Goal: Find specific page/section: Find specific page/section

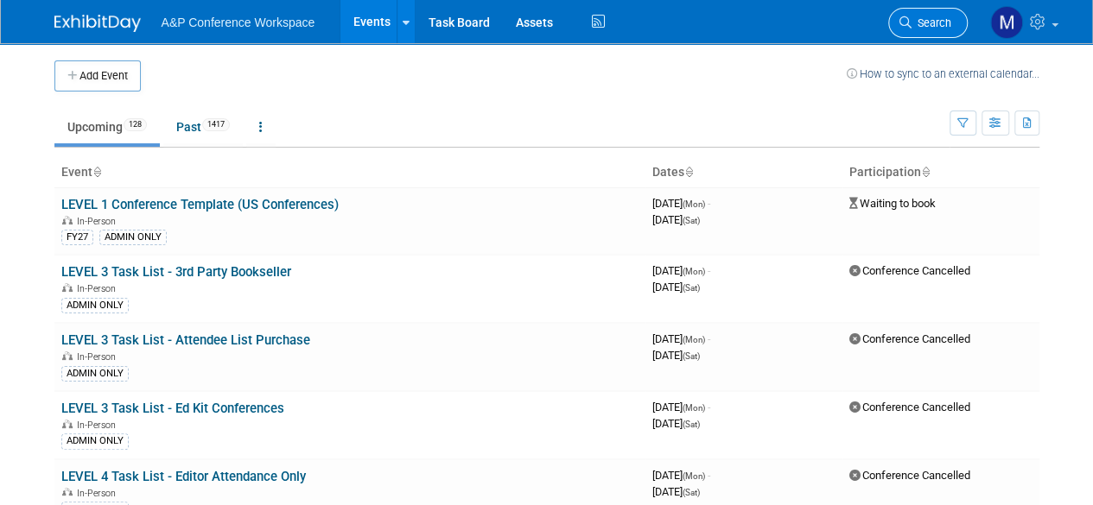
click at [942, 22] on span "Search" at bounding box center [932, 22] width 40 height 13
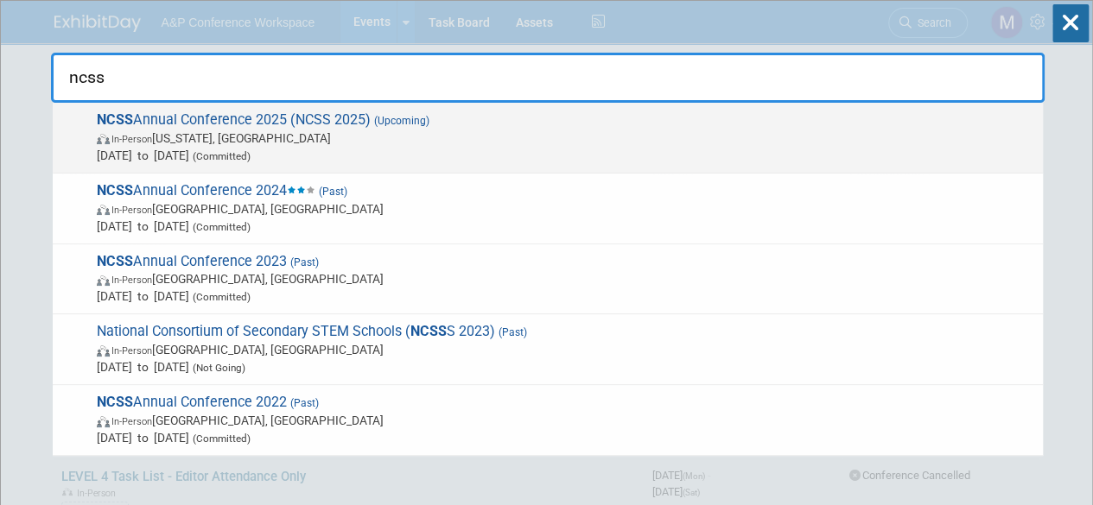
type input "ncss"
click at [366, 108] on div "NCSS Annual Conference 2025 (NCSS 2025) (Upcoming) In-Person Washington, DC Dec…" at bounding box center [548, 138] width 990 height 71
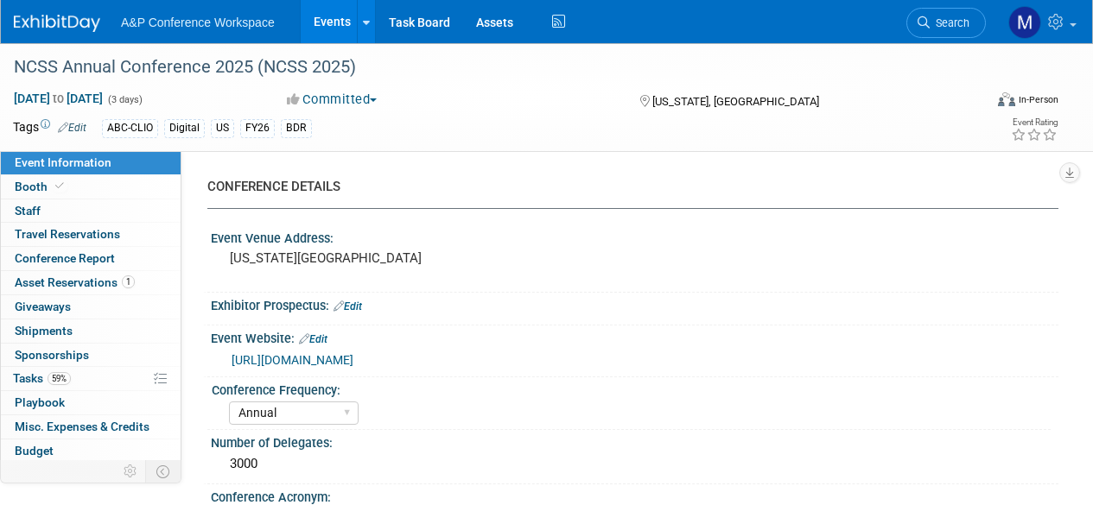
select select "Annual"
select select "Level 1"
select select "In-Person Booth"
select select "Schools"
select select "Bloomsbury Digital Resources"
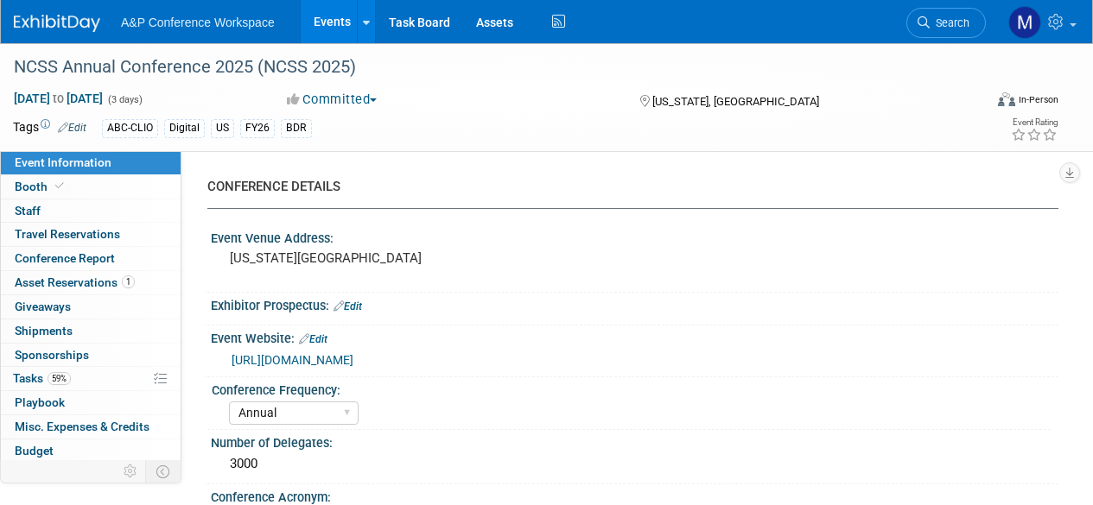
select select "[PERSON_NAME]"
select select "Brand/Subject Presence​"
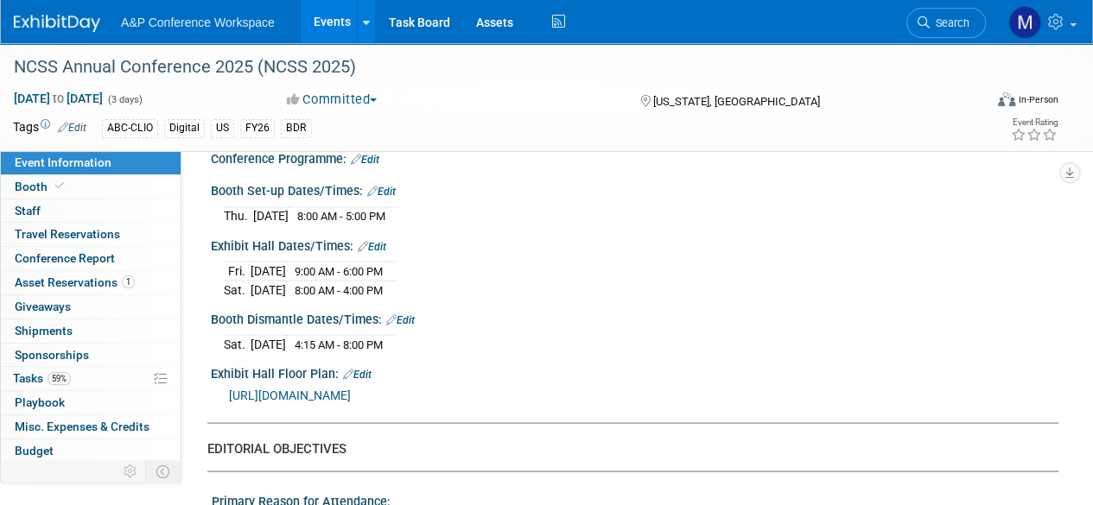
scroll to position [1383, 0]
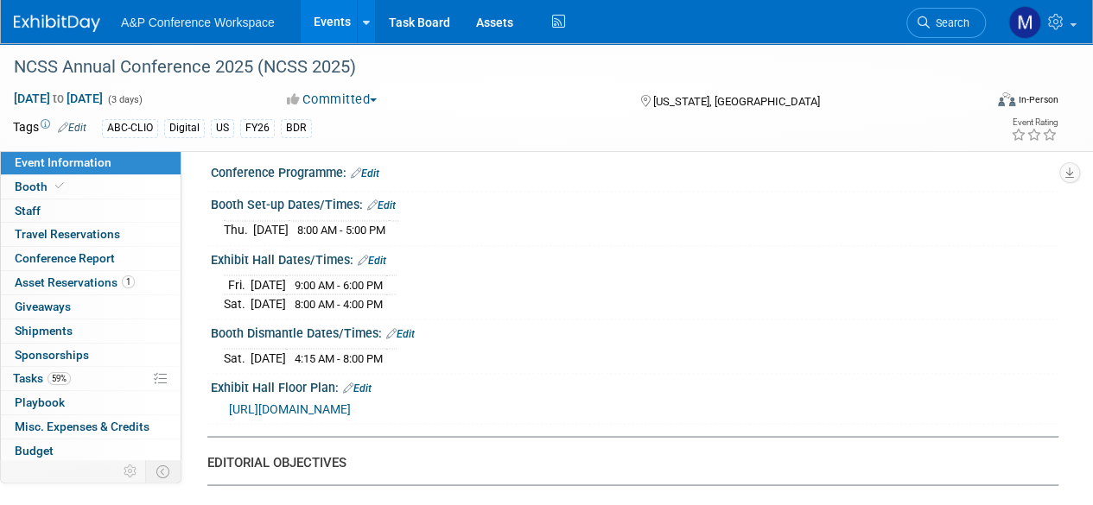
click at [296, 30] on ul "A&P Conference Workspace Events Add Event Bulk Upload Events Shareable Event Bo…" at bounding box center [345, 21] width 448 height 43
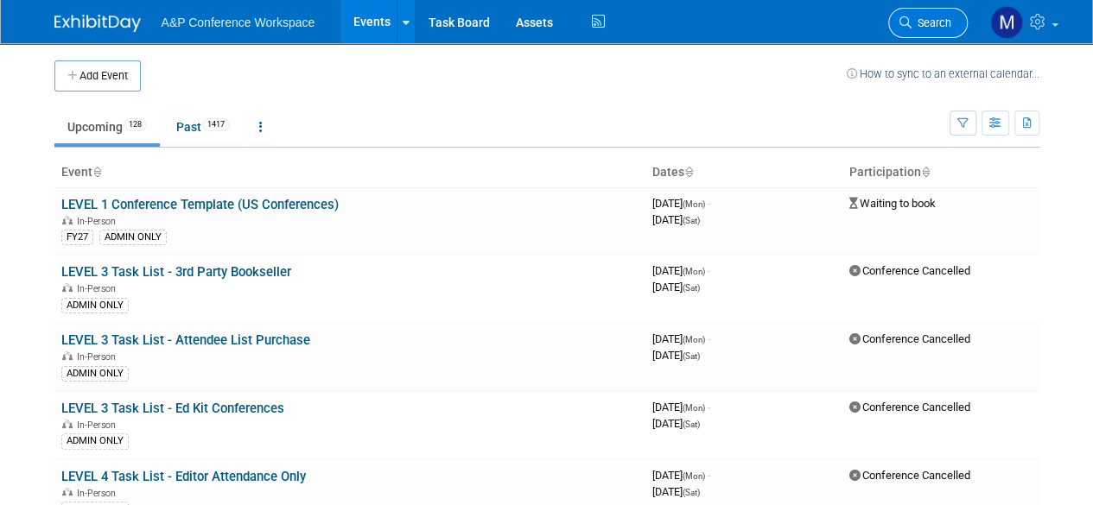
click at [938, 16] on span "Search" at bounding box center [932, 22] width 40 height 13
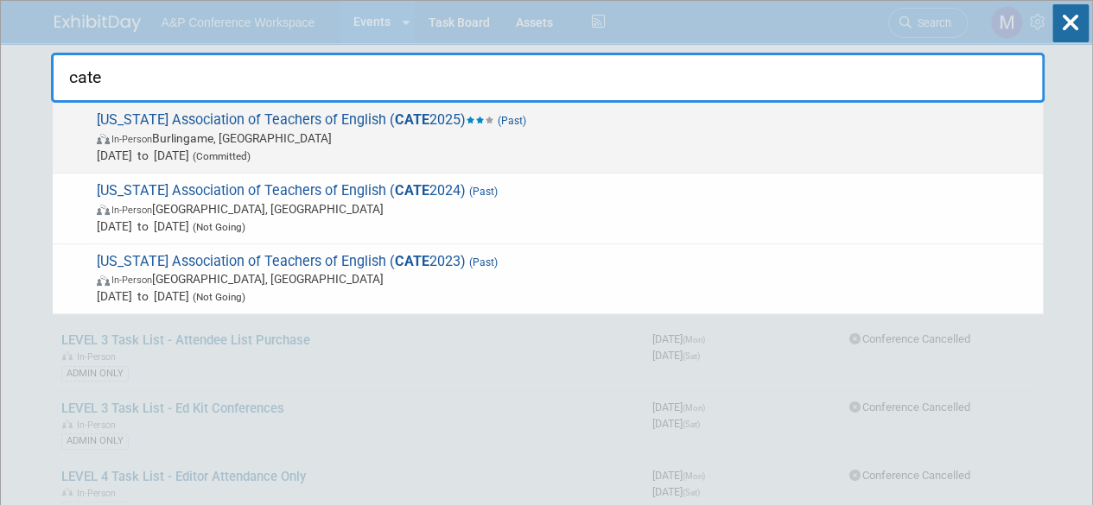
type input "cate"
click at [204, 113] on span "[US_STATE] Association of Teachers of English ( CATE 2025) (Past) In-Person Bur…" at bounding box center [563, 137] width 943 height 53
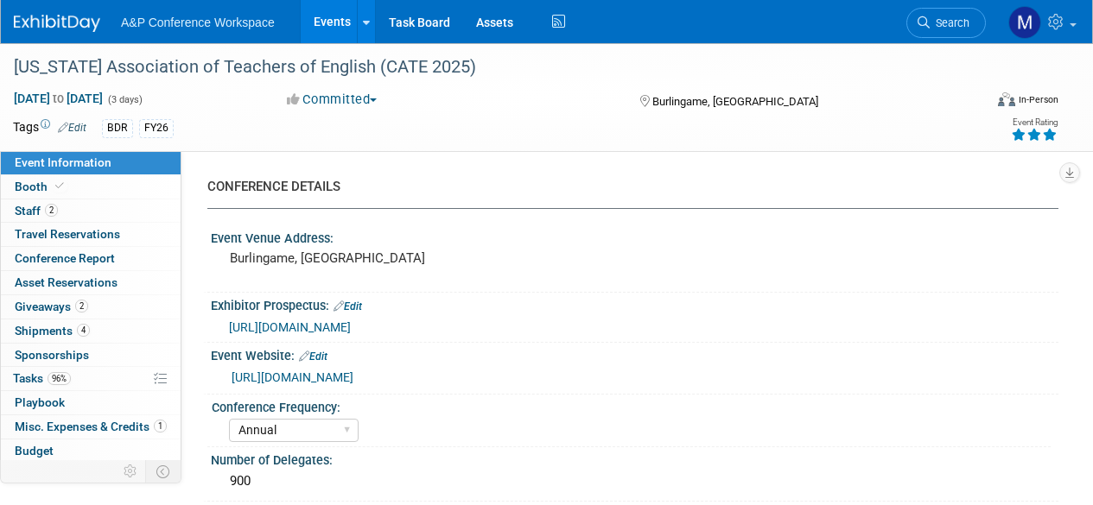
select select "Annual"
select select "Level 2"
select select "In-Person Booth"
select select "Schools"
select select "Bloomsbury Digital Resources"
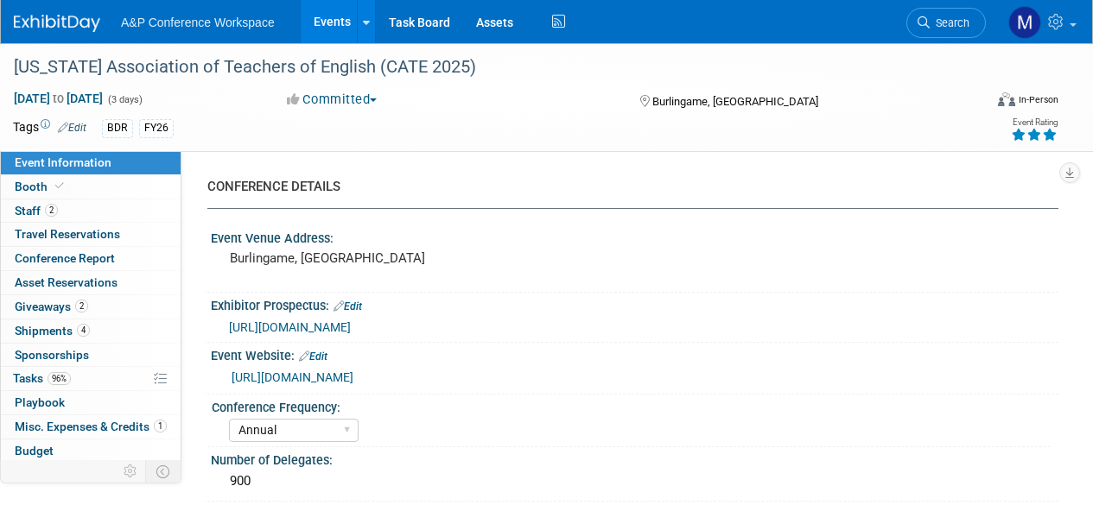
select select "[PERSON_NAME]"
select select "BDR Product Awareness and Trial Generation​"
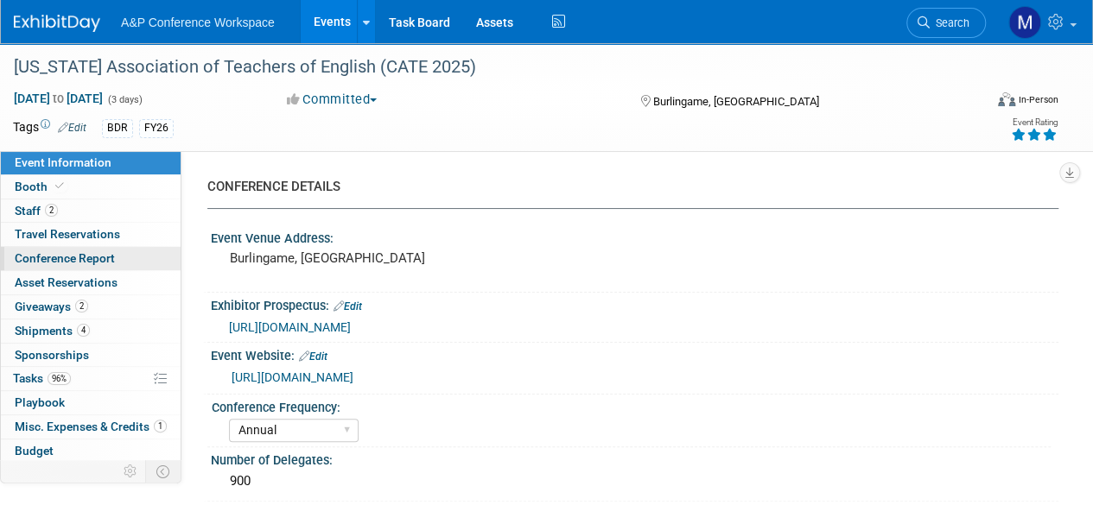
click at [98, 251] on span "Conference Report" at bounding box center [65, 258] width 100 height 14
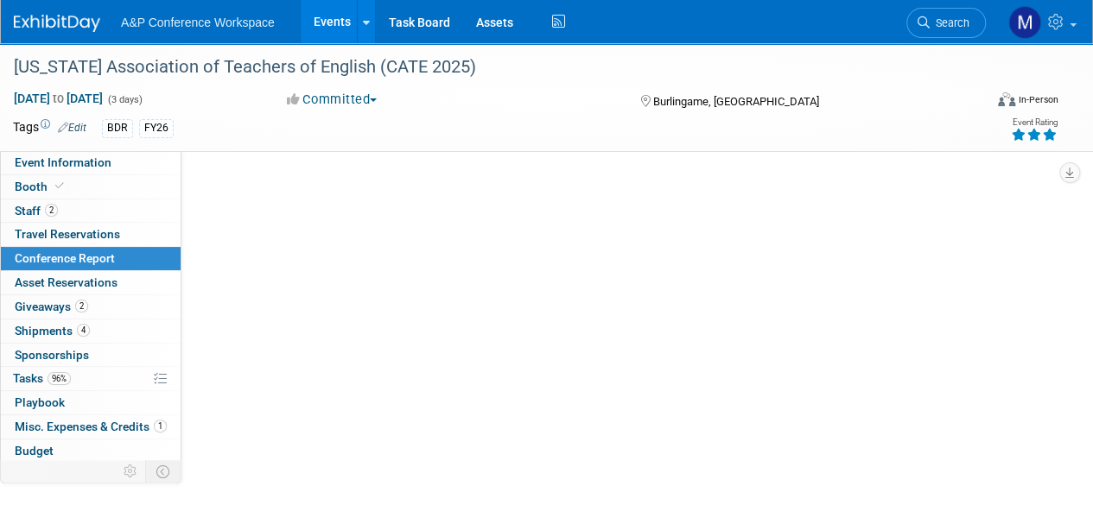
select select "NO"
select select "YES"
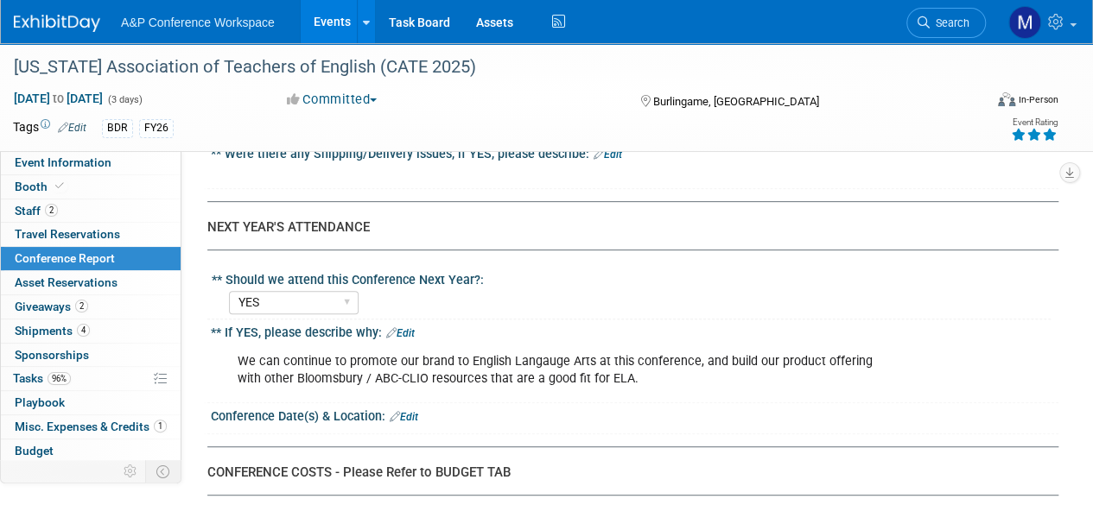
scroll to position [3518, 0]
